Goal: Complete application form

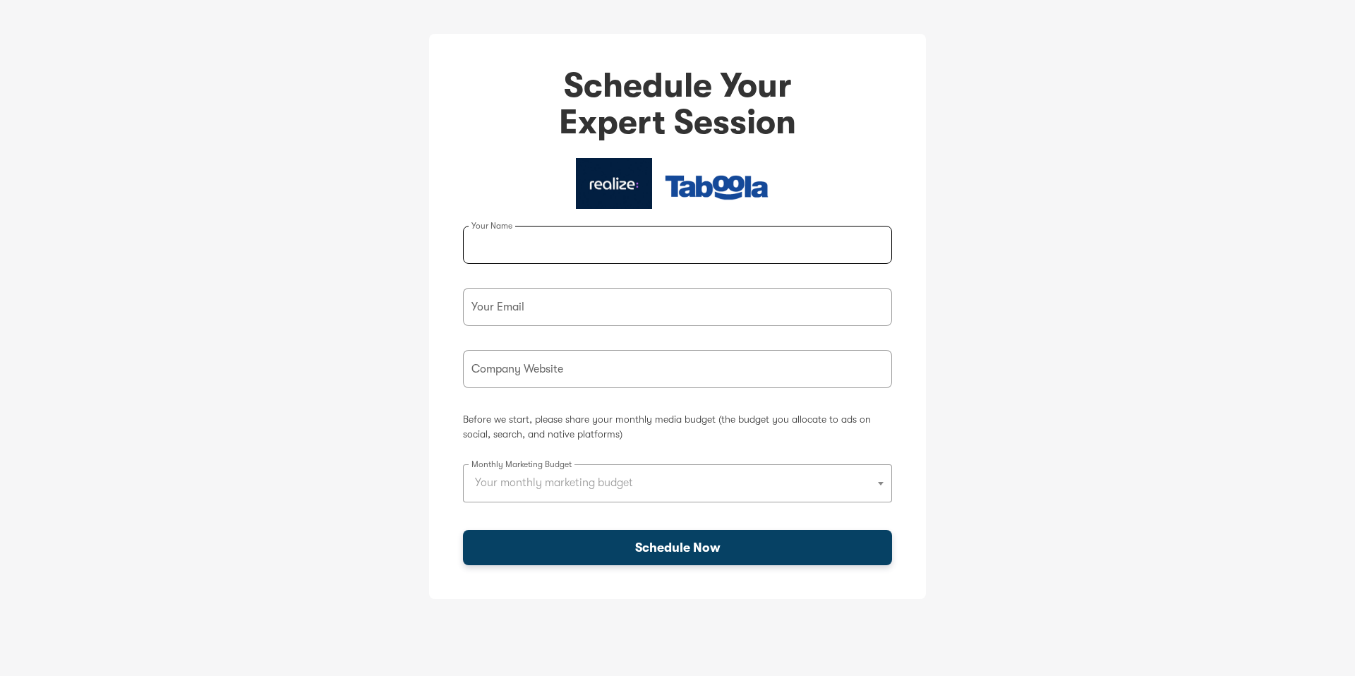
click at [809, 244] on input "Outbrain Form" at bounding box center [677, 245] width 429 height 38
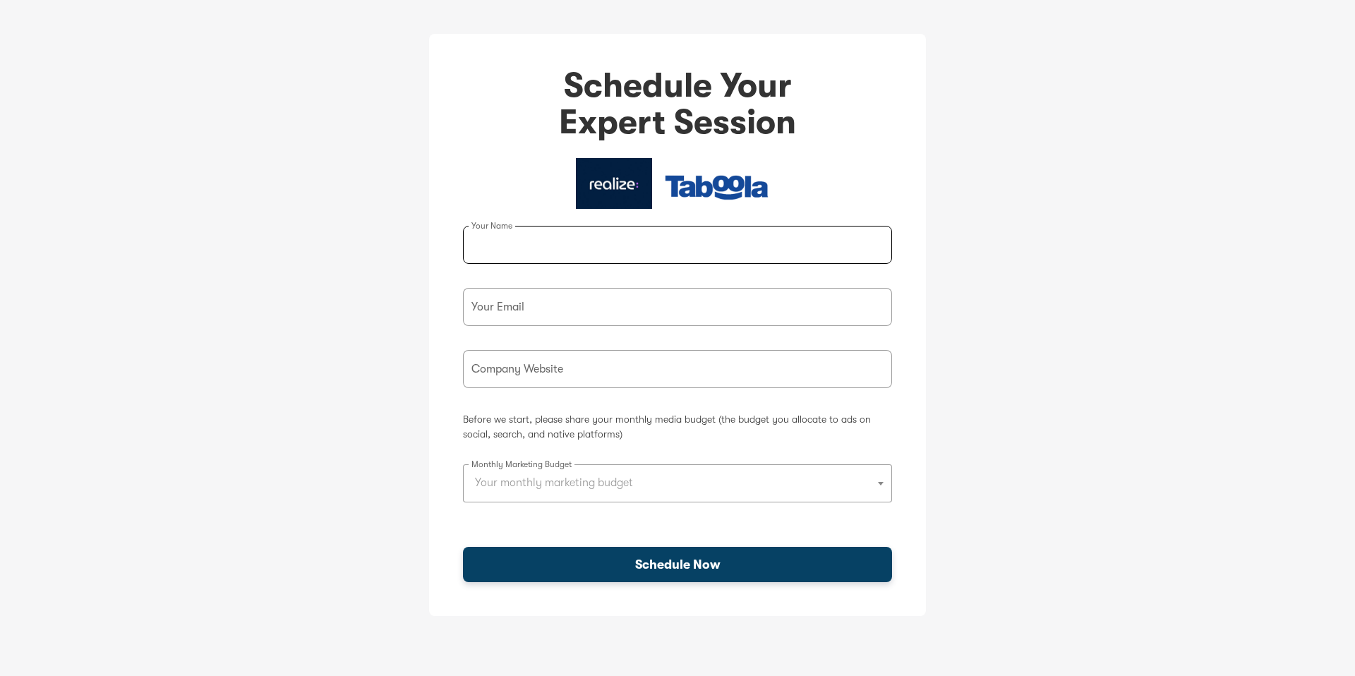
type input "[PERSON_NAME] [PERSON_NAME]"
type input "[EMAIL_ADDRESS][DOMAIN_NAME]"
type input "[URL][DOMAIN_NAME]"
click at [882, 482] on b "Outbrain Form" at bounding box center [881, 484] width 6 height 4
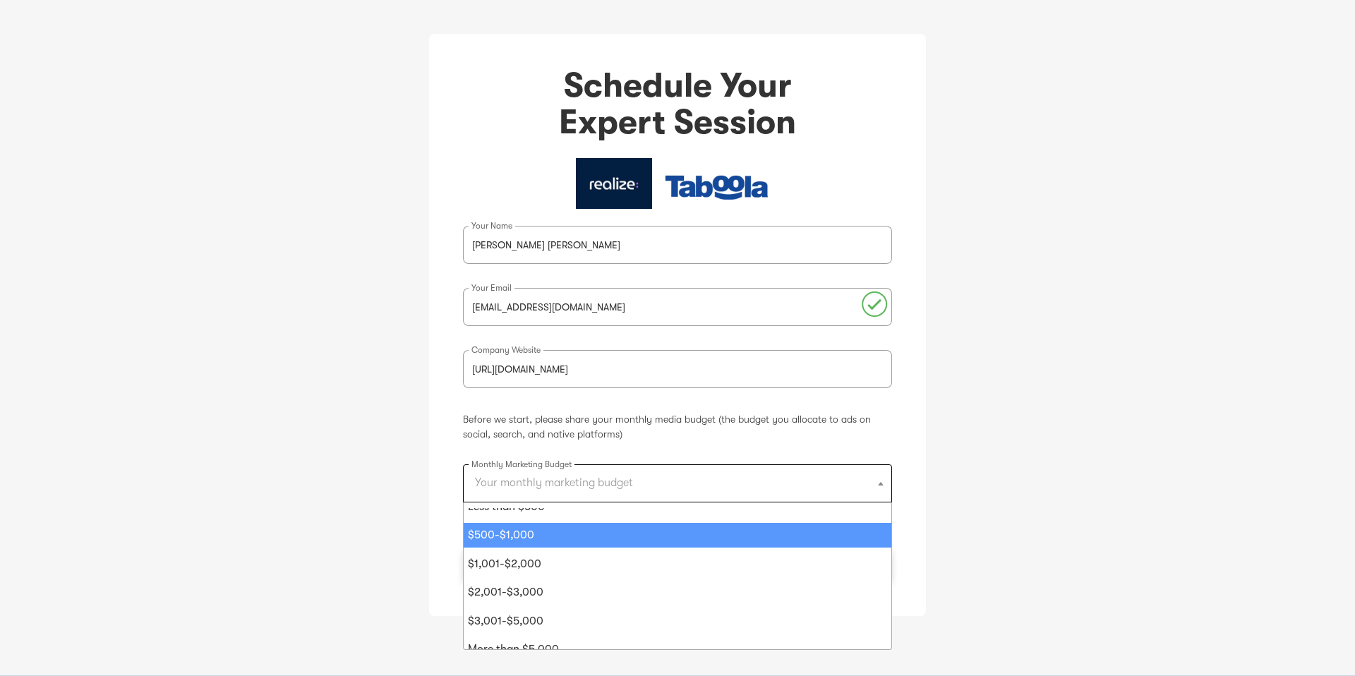
scroll to position [30, 0]
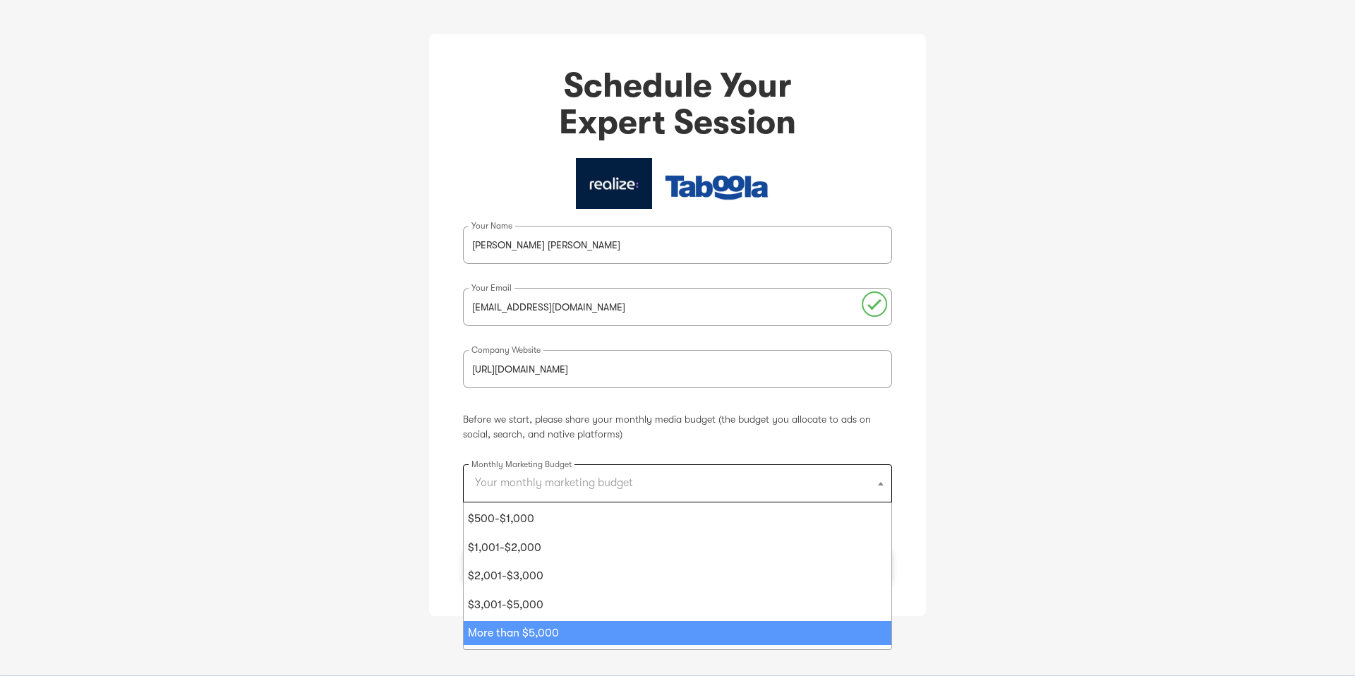
select select "6000"
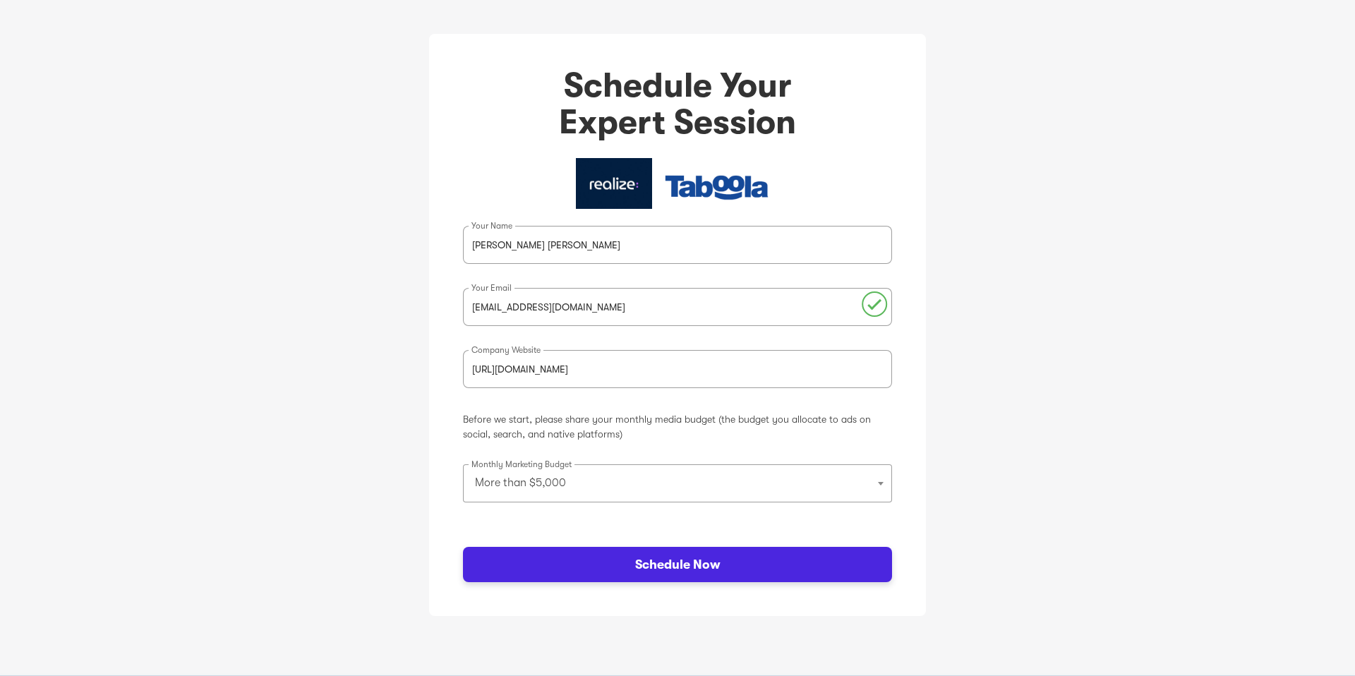
click at [709, 564] on div "Schedule Now" at bounding box center [677, 564] width 85 height 18
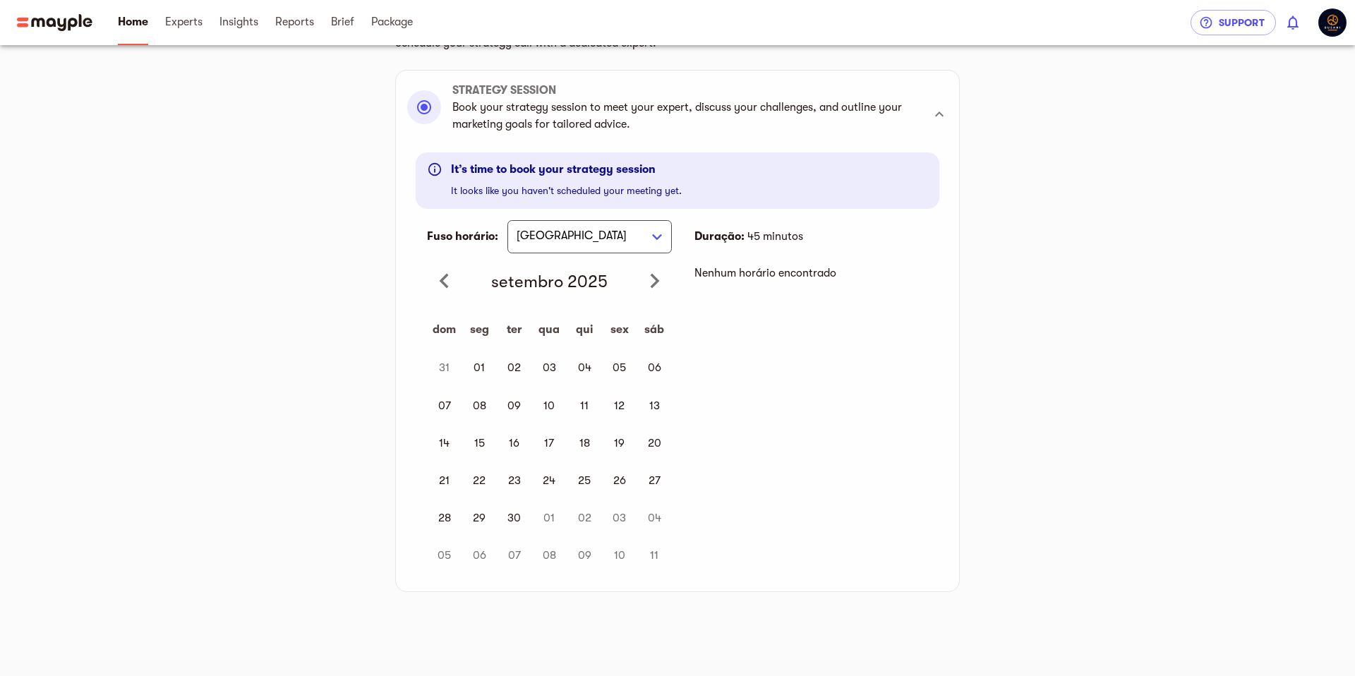
scroll to position [142, 0]
click at [551, 438] on td "17" at bounding box center [549, 442] width 35 height 37
click at [550, 439] on td "17" at bounding box center [549, 442] width 35 height 37
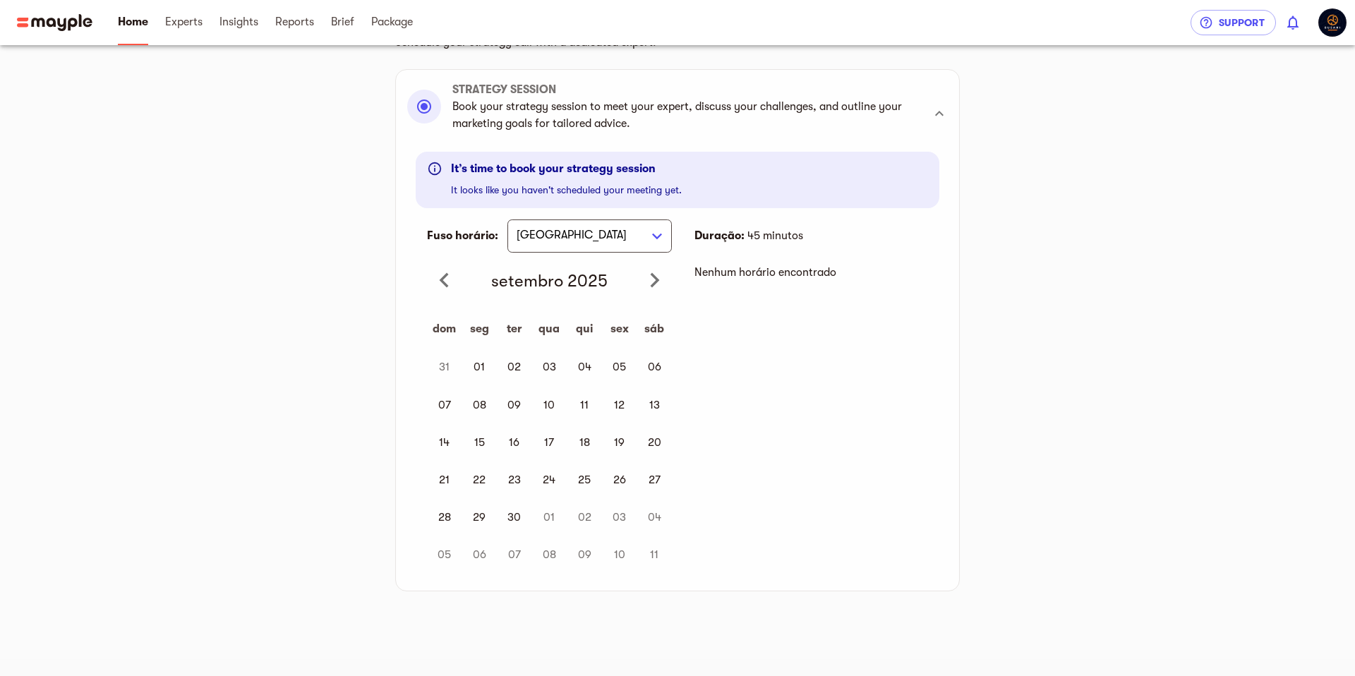
click at [548, 440] on td "17" at bounding box center [549, 442] width 35 height 37
click at [658, 280] on icon "ir para o próximo mês" at bounding box center [655, 279] width 9 height 15
click at [439, 278] on icon "ir para o mês anterior" at bounding box center [444, 280] width 17 height 17
click at [515, 441] on td "16" at bounding box center [514, 442] width 35 height 37
click at [795, 228] on p "Duração : 45 minutos" at bounding box center [749, 235] width 109 height 17
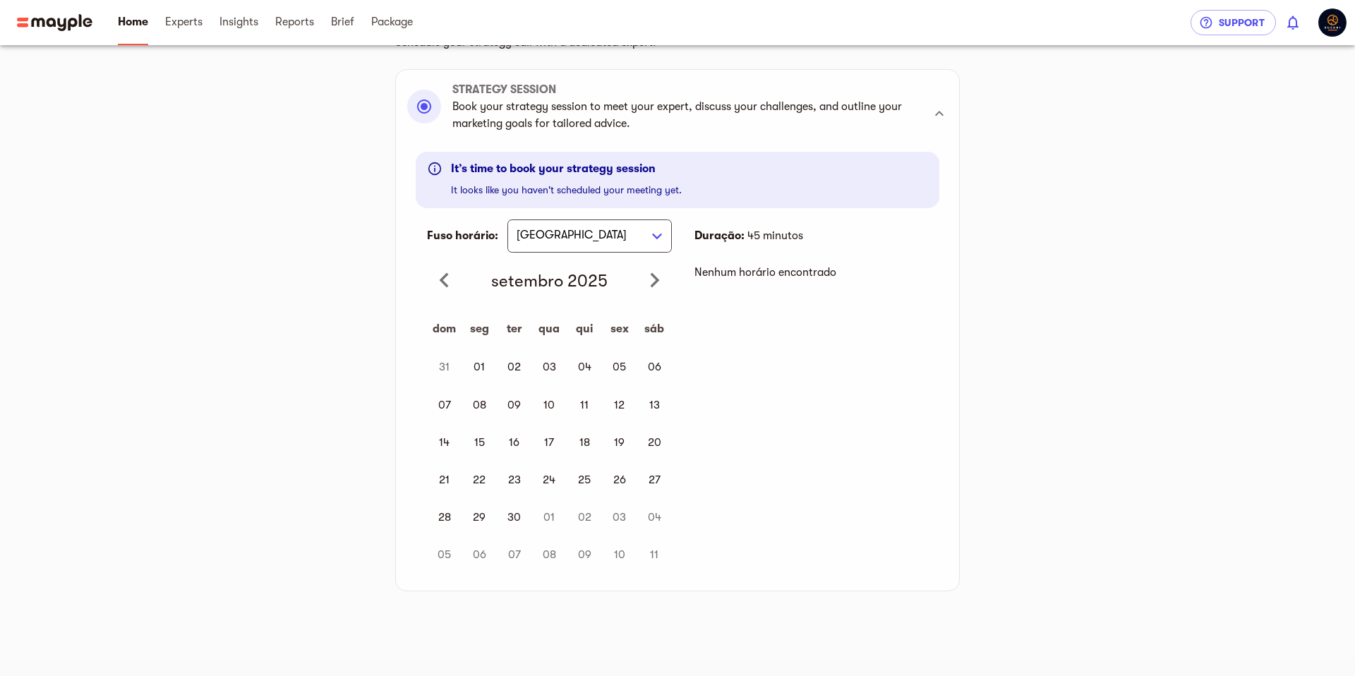
click at [782, 264] on p "Nenhum horário encontrado" at bounding box center [812, 272] width 234 height 17
